Goal: Navigation & Orientation: Find specific page/section

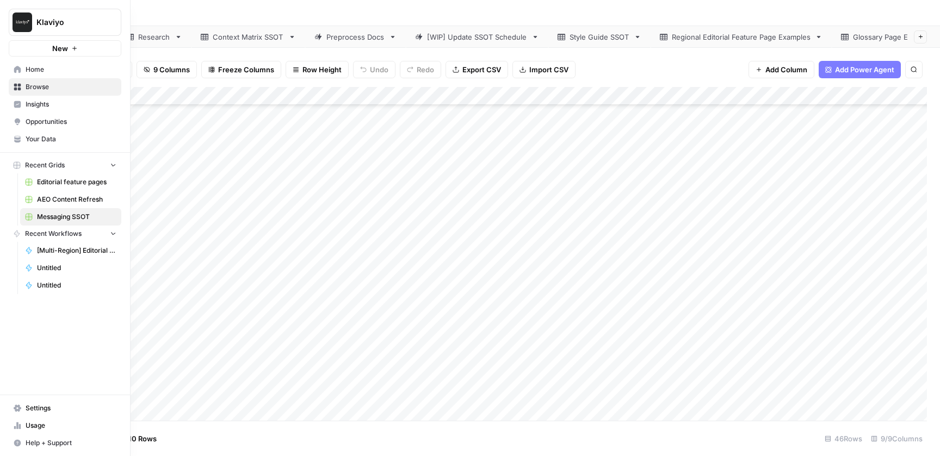
scroll to position [69, 0]
click at [37, 71] on span "Home" at bounding box center [71, 70] width 91 height 10
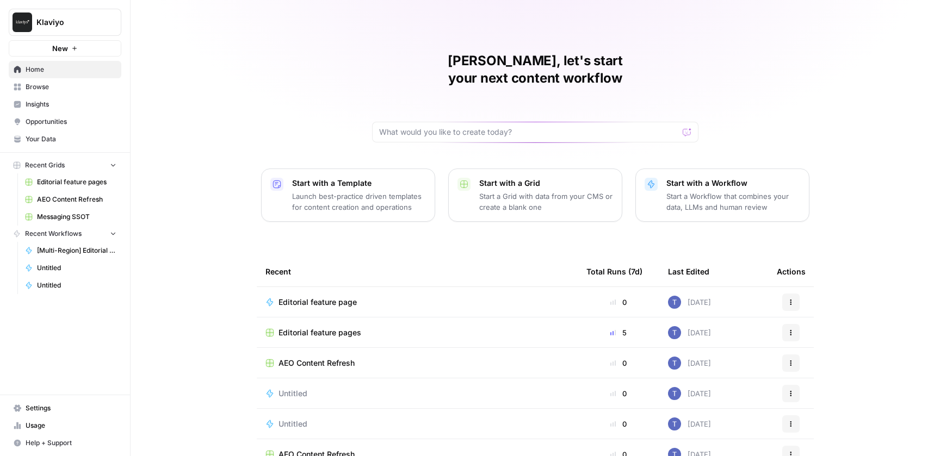
click at [60, 139] on span "Your Data" at bounding box center [71, 139] width 91 height 10
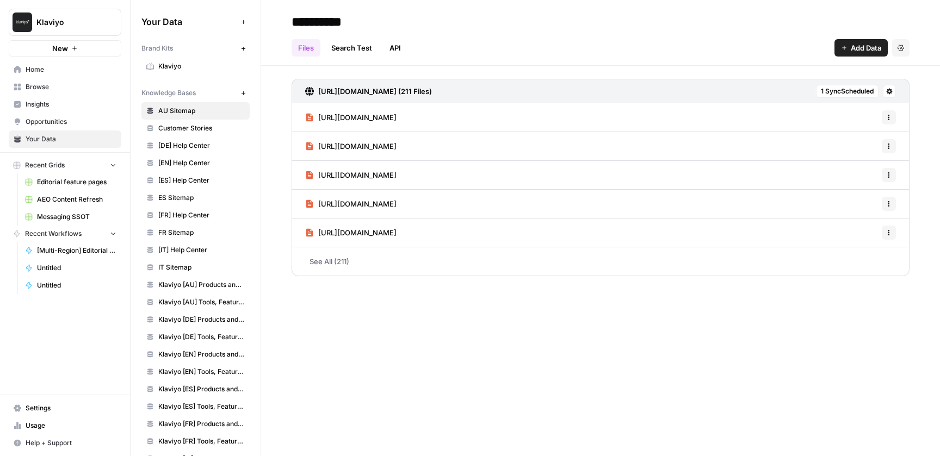
click at [197, 59] on link "Klaviyo" at bounding box center [195, 66] width 108 height 17
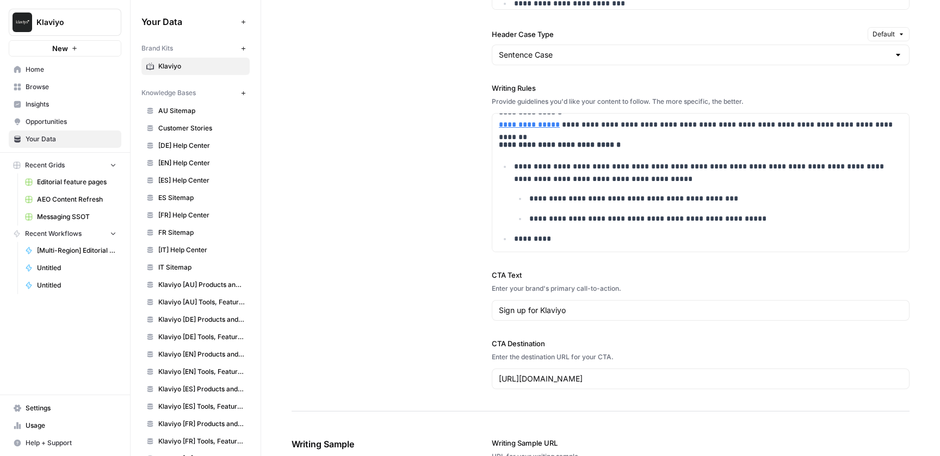
scroll to position [801, 0]
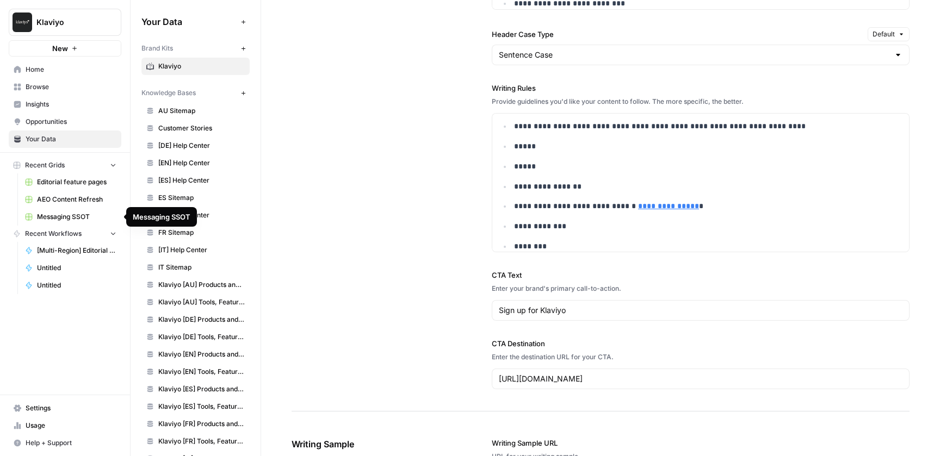
click at [81, 218] on span "Messaging SSOT" at bounding box center [76, 217] width 79 height 10
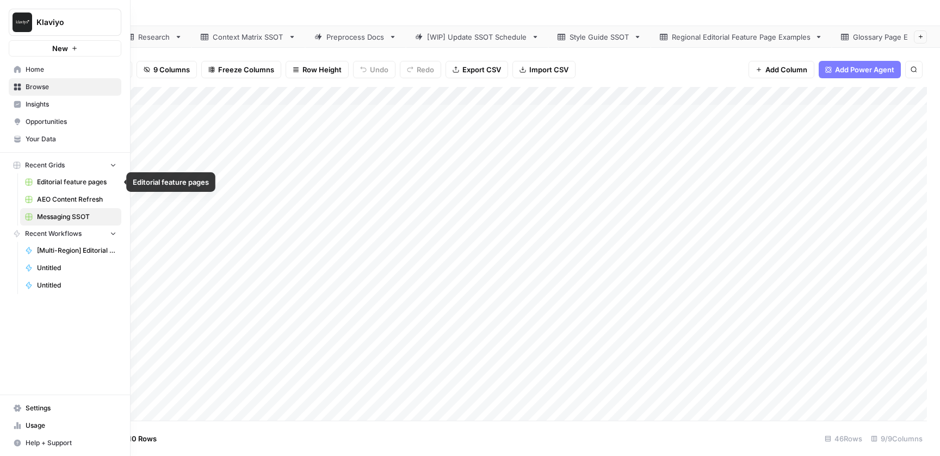
click at [71, 184] on span "Editorial feature pages" at bounding box center [76, 182] width 79 height 10
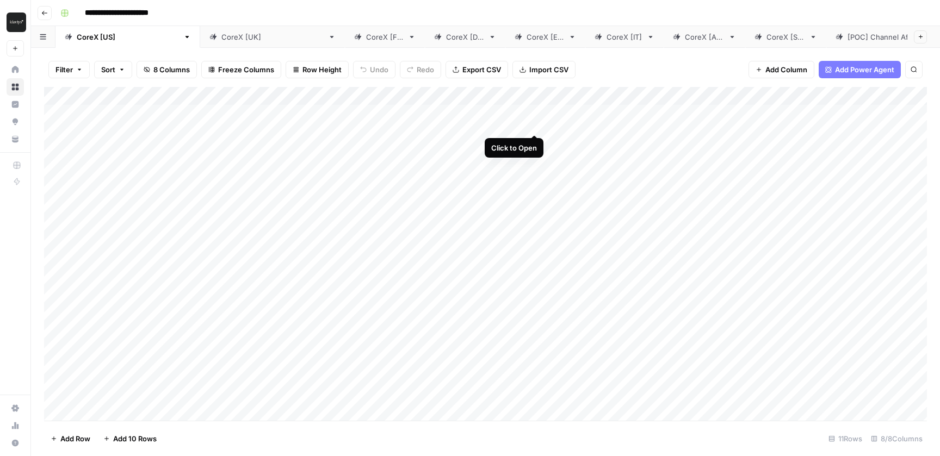
click at [535, 113] on div "Add Column" at bounding box center [485, 254] width 883 height 334
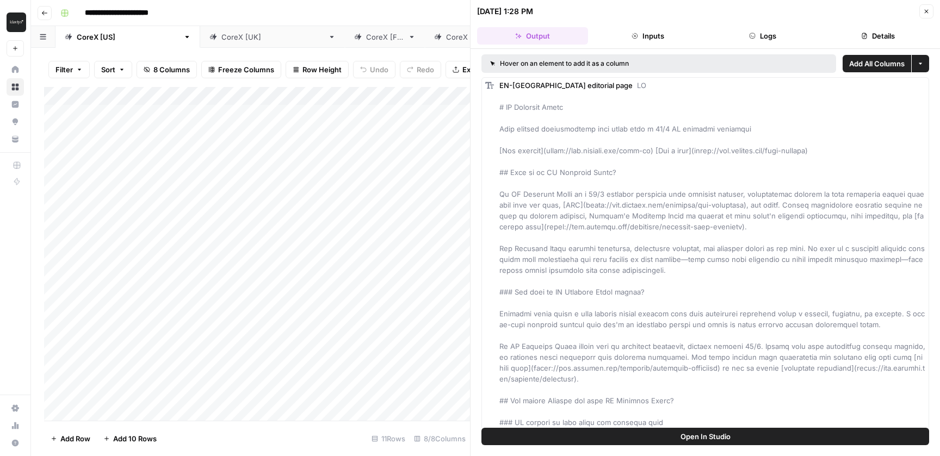
click at [765, 28] on button "Logs" at bounding box center [763, 35] width 111 height 17
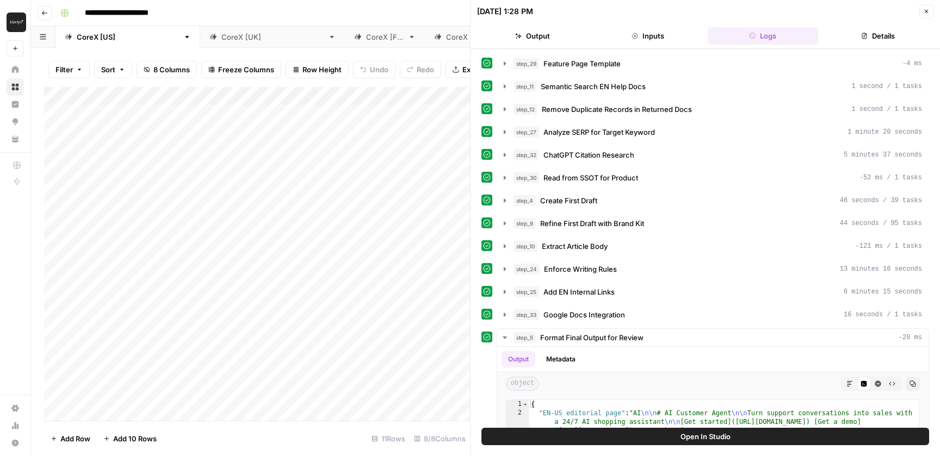
click at [927, 11] on icon "button" at bounding box center [926, 11] width 7 height 7
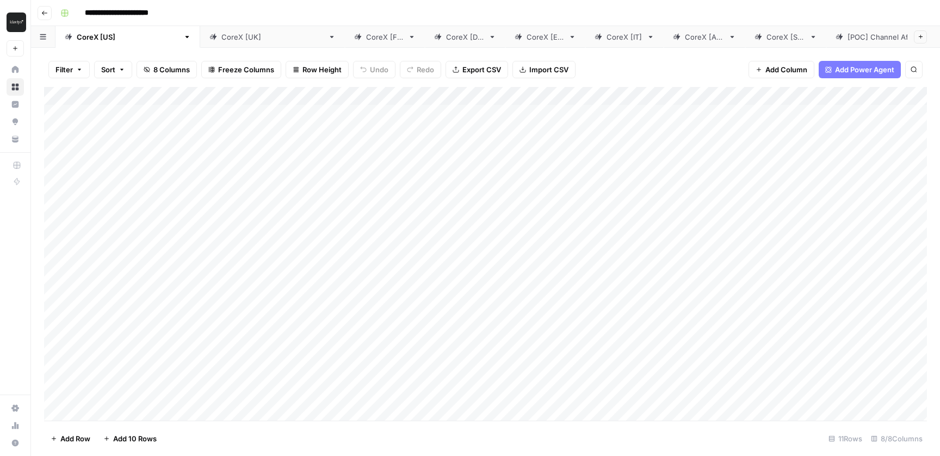
click at [538, 98] on div "Add Column" at bounding box center [485, 254] width 883 height 334
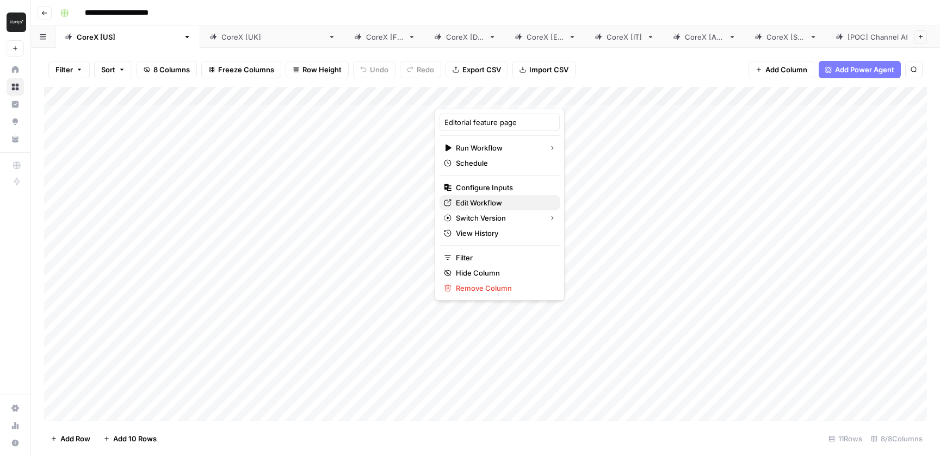
click at [482, 203] on span "Edit Workflow" at bounding box center [503, 202] width 95 height 11
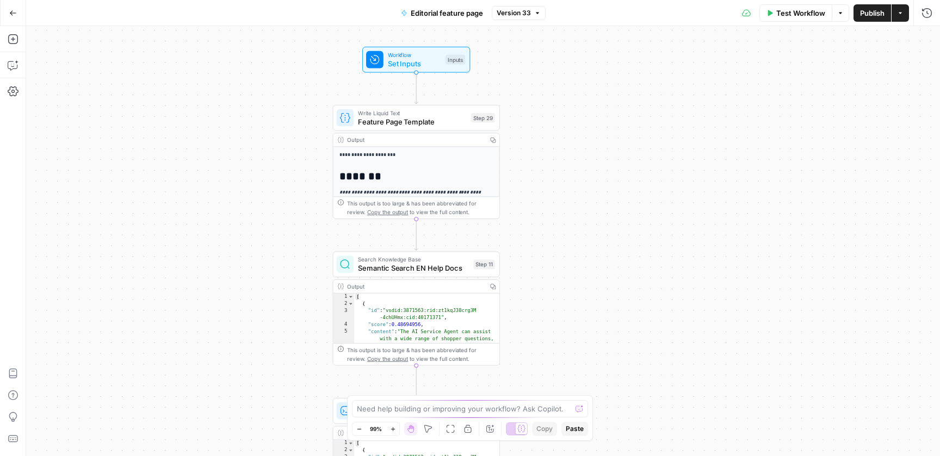
drag, startPoint x: 495, startPoint y: 161, endPoint x: 546, endPoint y: 154, distance: 51.6
click at [546, 154] on div "**********" at bounding box center [483, 241] width 914 height 430
click at [14, 35] on icon "button" at bounding box center [13, 39] width 11 height 11
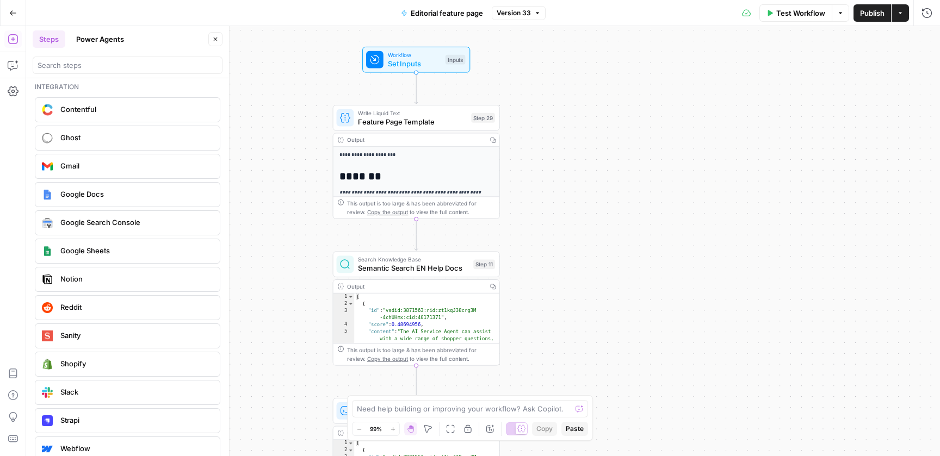
scroll to position [1993, 0]
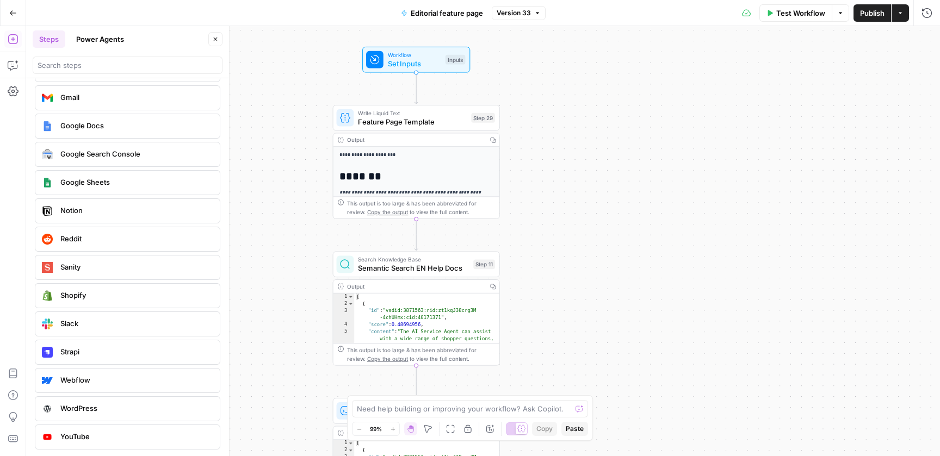
click at [8, 14] on button "Go Back" at bounding box center [13, 13] width 20 height 20
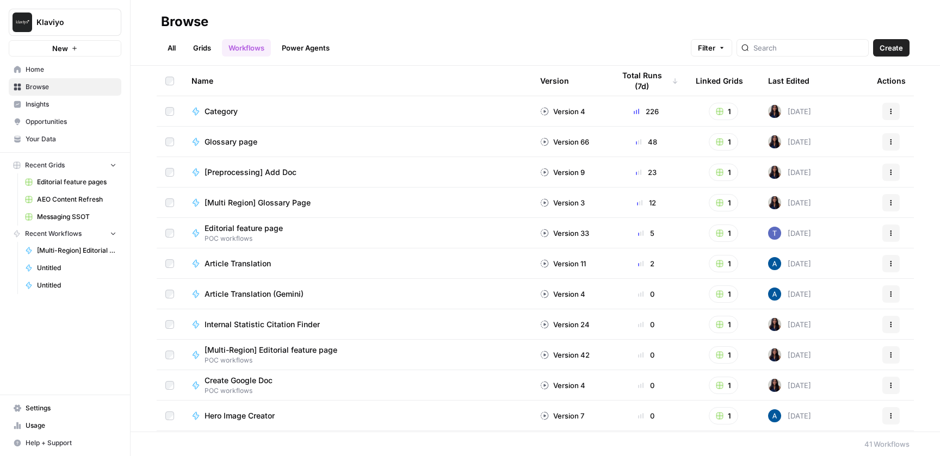
click at [77, 118] on span "Opportunities" at bounding box center [71, 122] width 91 height 10
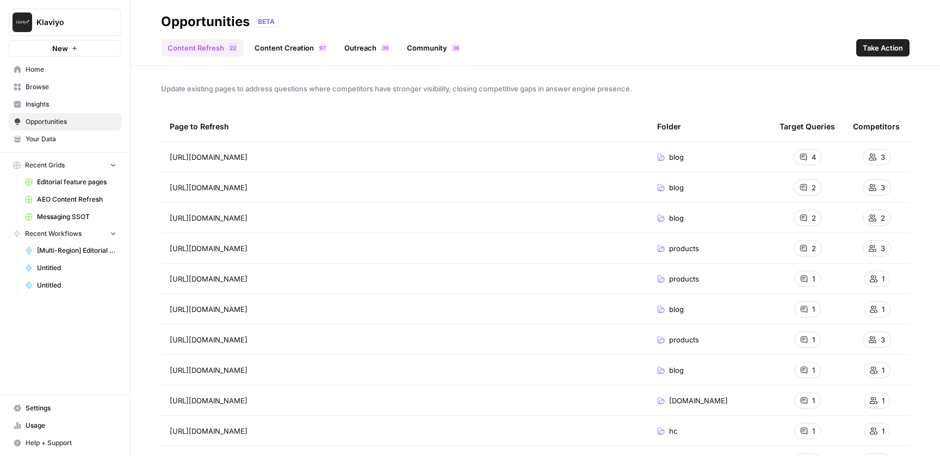
click at [65, 195] on span "AEO Content Refresh" at bounding box center [76, 200] width 79 height 10
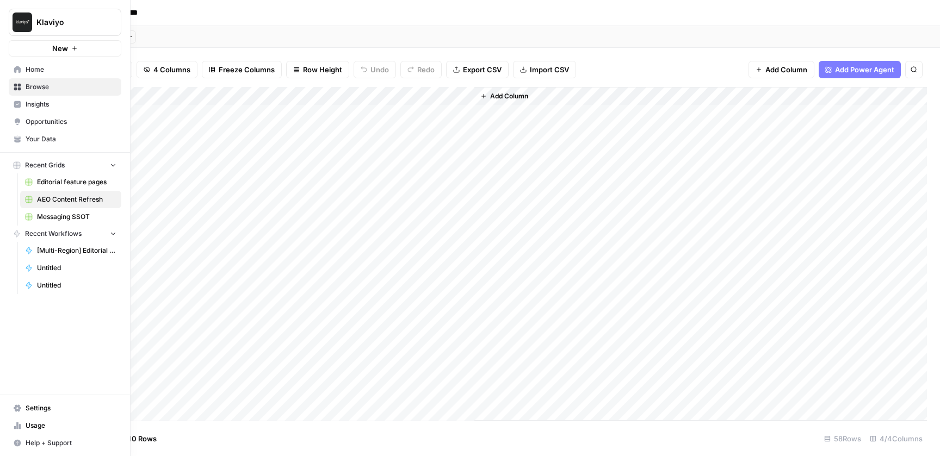
click at [66, 122] on span "Opportunities" at bounding box center [71, 122] width 91 height 10
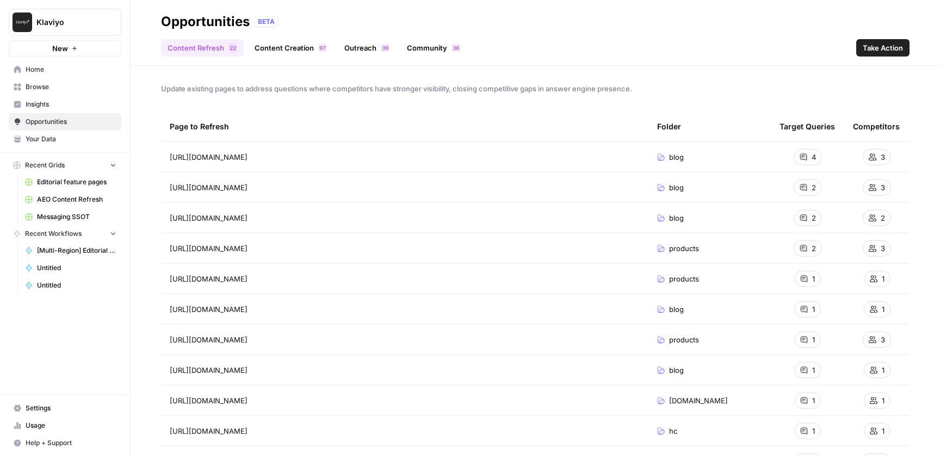
click at [69, 138] on span "Your Data" at bounding box center [71, 139] width 91 height 10
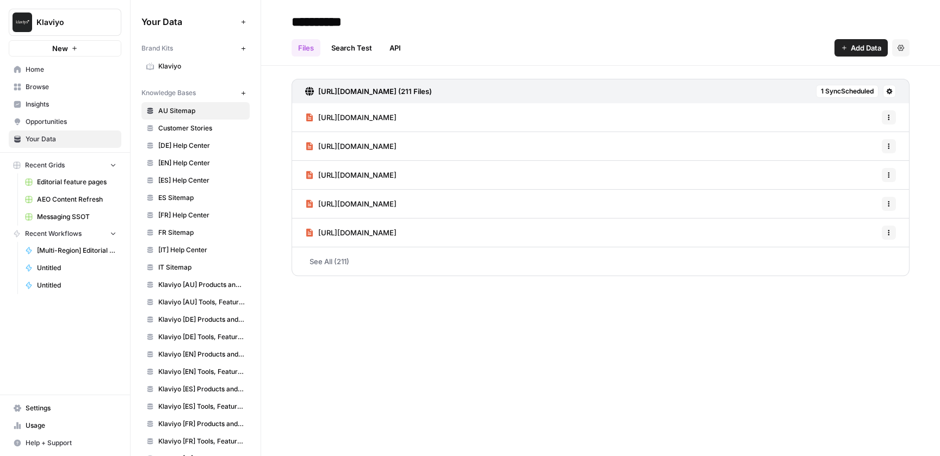
click at [71, 69] on span "Home" at bounding box center [71, 70] width 91 height 10
